Goal: Information Seeking & Learning: Learn about a topic

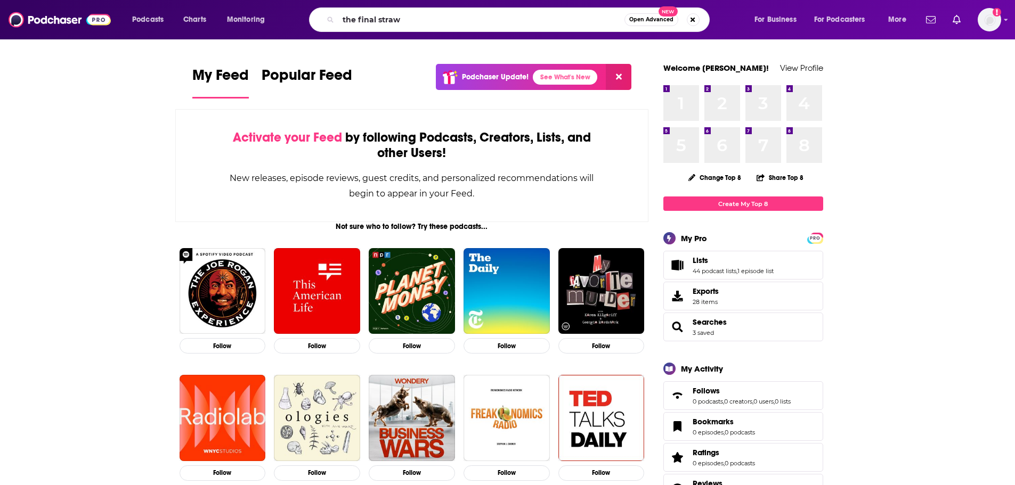
type input "the final straw"
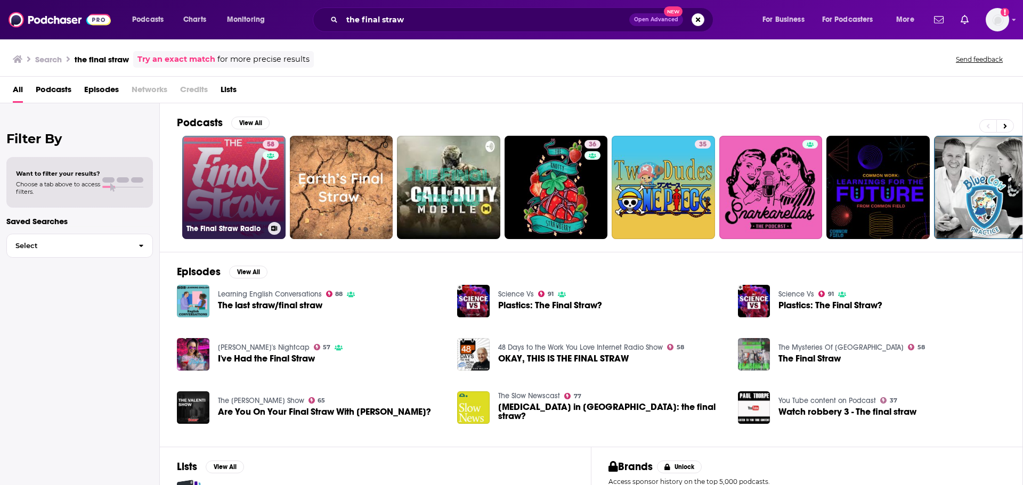
click at [234, 201] on link "58 The Final Straw Radio" at bounding box center [233, 187] width 103 height 103
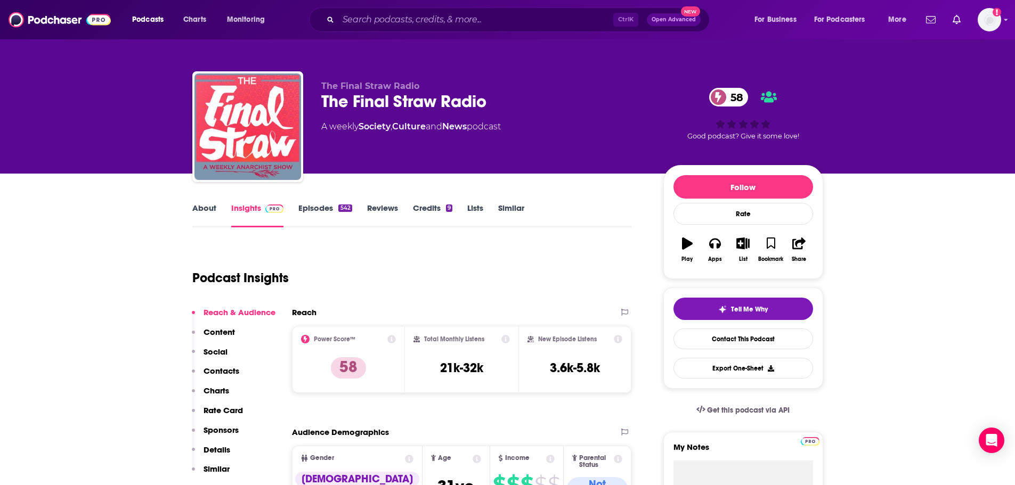
click at [210, 214] on link "About" at bounding box center [204, 215] width 24 height 25
